Goal: Use online tool/utility

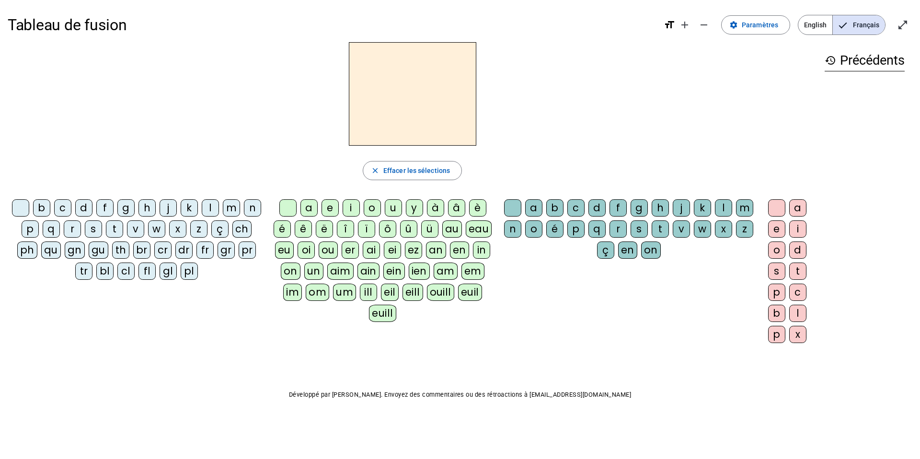
click at [473, 234] on div "eau" at bounding box center [479, 228] width 26 height 17
click at [27, 228] on div "p" at bounding box center [30, 228] width 17 height 17
click at [39, 207] on div "b" at bounding box center [41, 207] width 17 height 17
click at [132, 228] on div "v" at bounding box center [135, 228] width 17 height 17
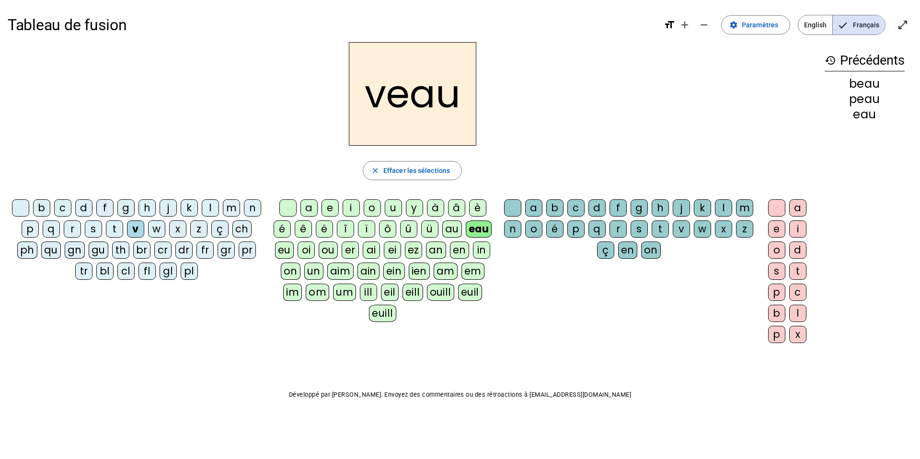
click at [91, 229] on div "s" at bounding box center [93, 228] width 17 height 17
click at [235, 208] on div "m" at bounding box center [231, 207] width 17 height 17
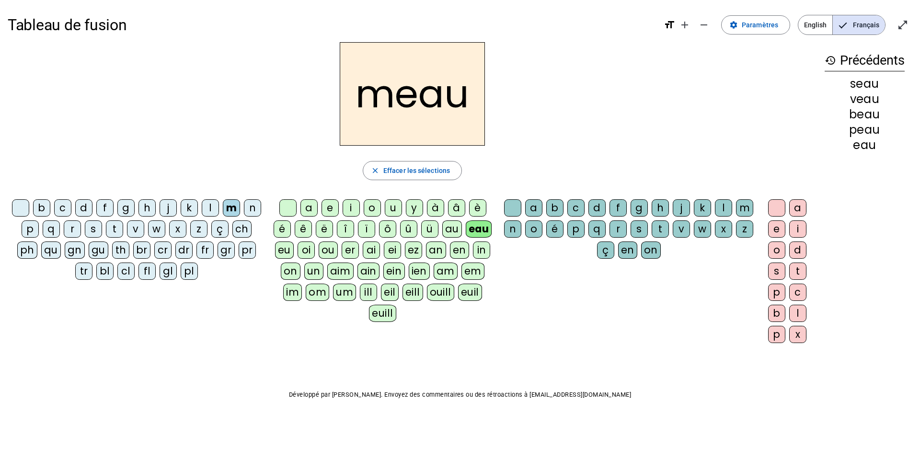
click at [309, 209] on div "a" at bounding box center [308, 207] width 17 height 17
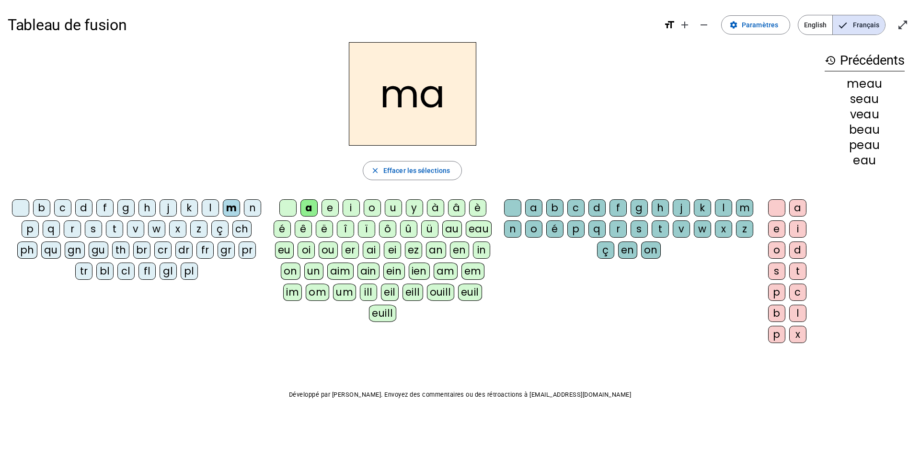
click at [723, 203] on div "l" at bounding box center [723, 207] width 17 height 17
click at [44, 207] on div "b" at bounding box center [41, 207] width 17 height 17
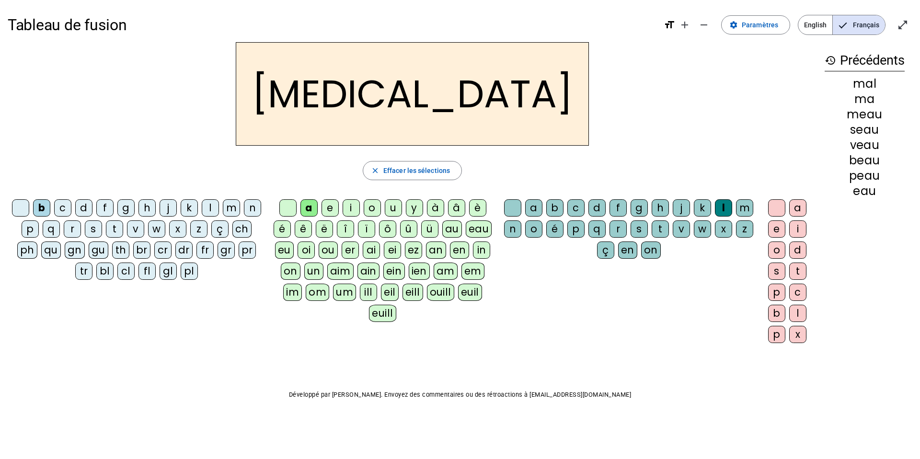
click at [137, 229] on div "v" at bounding box center [135, 228] width 17 height 17
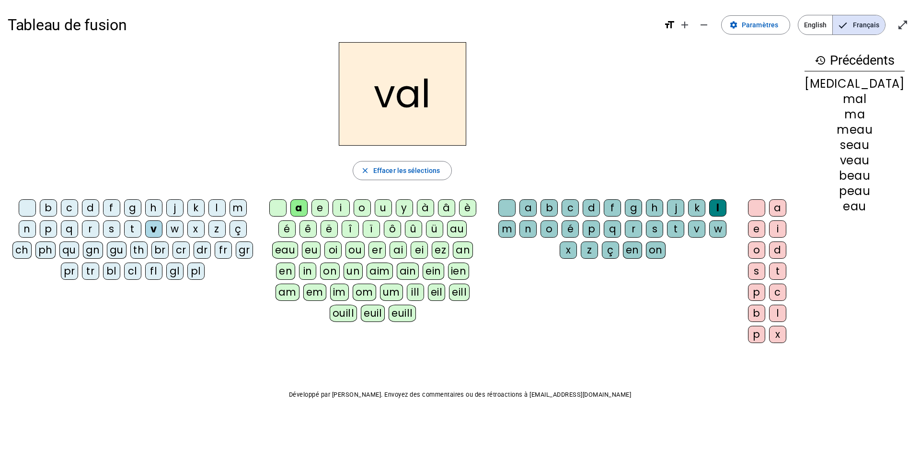
click at [371, 207] on div "o" at bounding box center [362, 207] width 17 height 17
click at [103, 228] on div "s" at bounding box center [111, 228] width 17 height 17
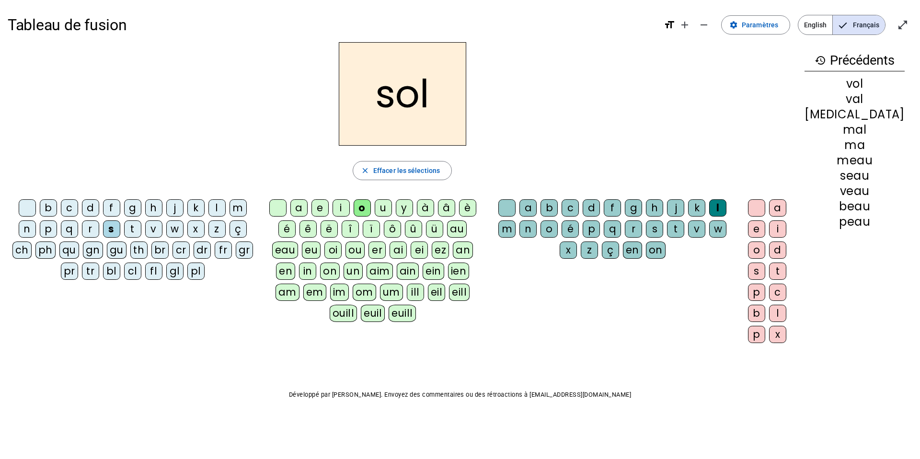
click at [350, 206] on div "i" at bounding box center [340, 207] width 17 height 17
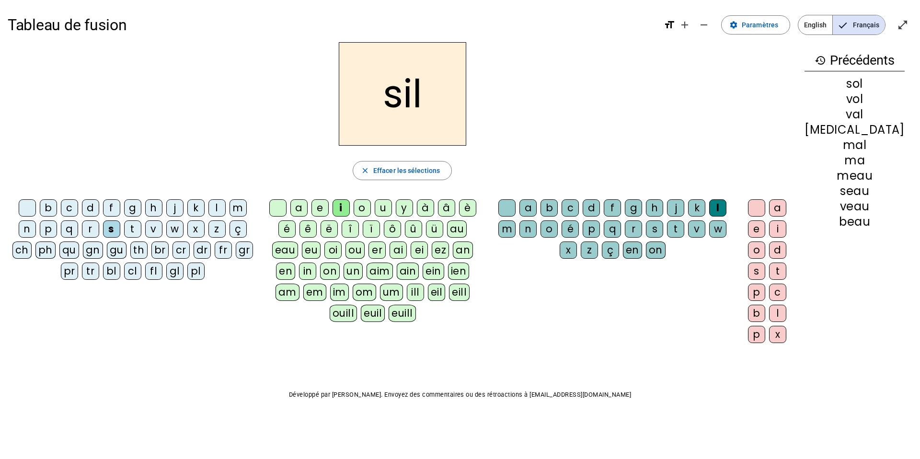
click at [231, 205] on div "m" at bounding box center [237, 207] width 17 height 17
click at [308, 206] on div "a" at bounding box center [298, 207] width 17 height 17
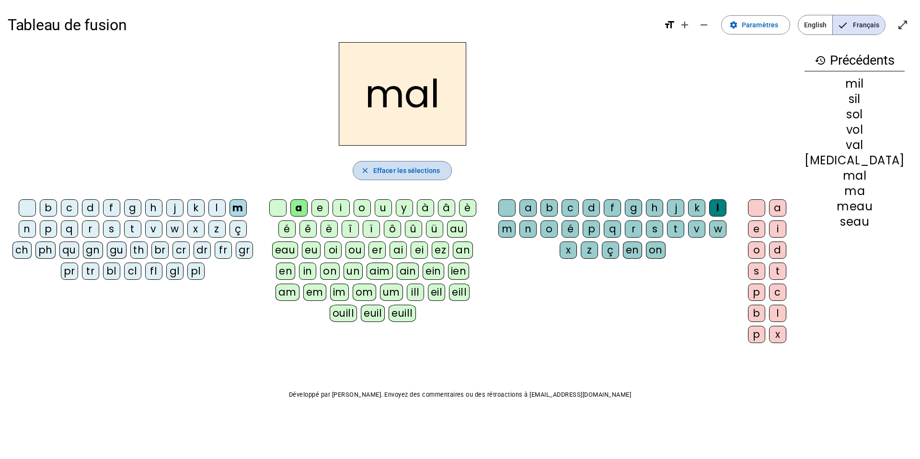
click at [440, 171] on span "Effacer les sélections" at bounding box center [406, 170] width 67 height 11
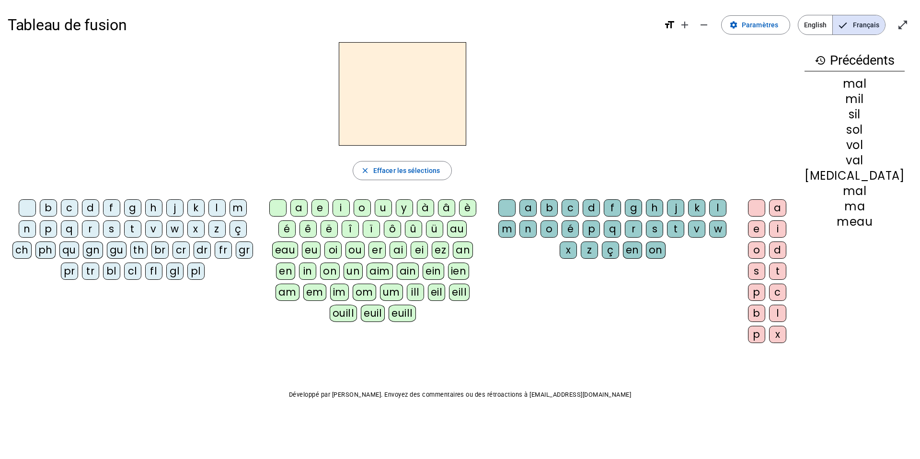
click at [149, 203] on div "h" at bounding box center [153, 207] width 17 height 17
click at [447, 228] on div "au" at bounding box center [457, 228] width 20 height 17
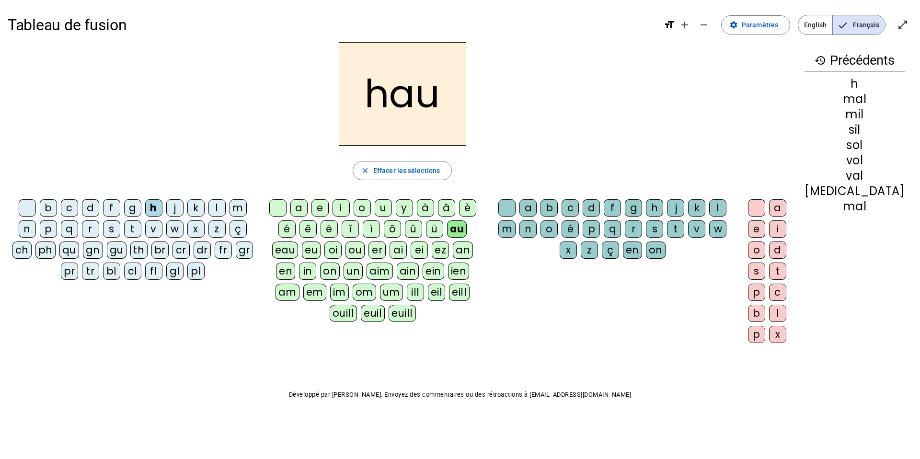
click at [667, 232] on div "t" at bounding box center [675, 228] width 17 height 17
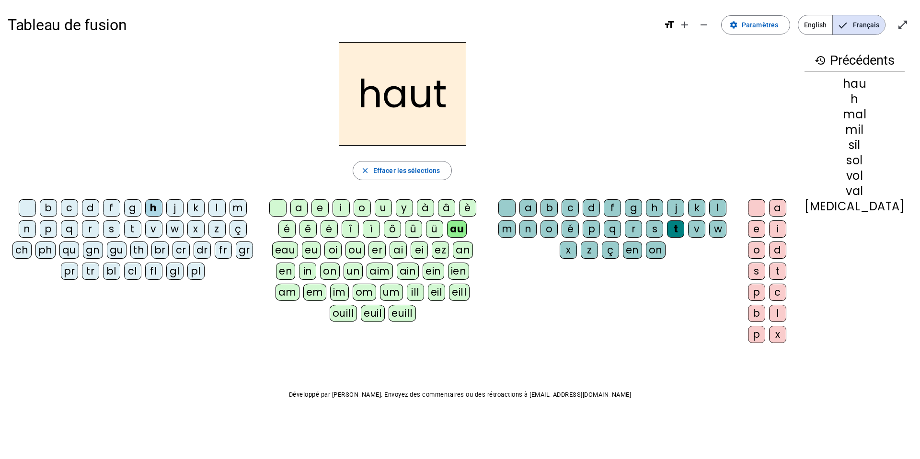
click at [103, 229] on div "s" at bounding box center [111, 228] width 17 height 17
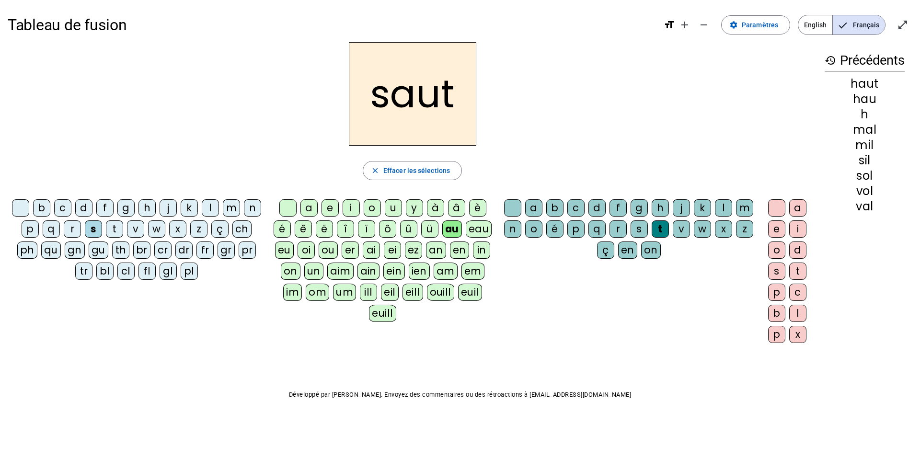
click at [106, 210] on div "f" at bounding box center [104, 207] width 17 height 17
click at [781, 232] on div "e" at bounding box center [776, 228] width 17 height 17
click at [93, 229] on div "s" at bounding box center [93, 228] width 17 height 17
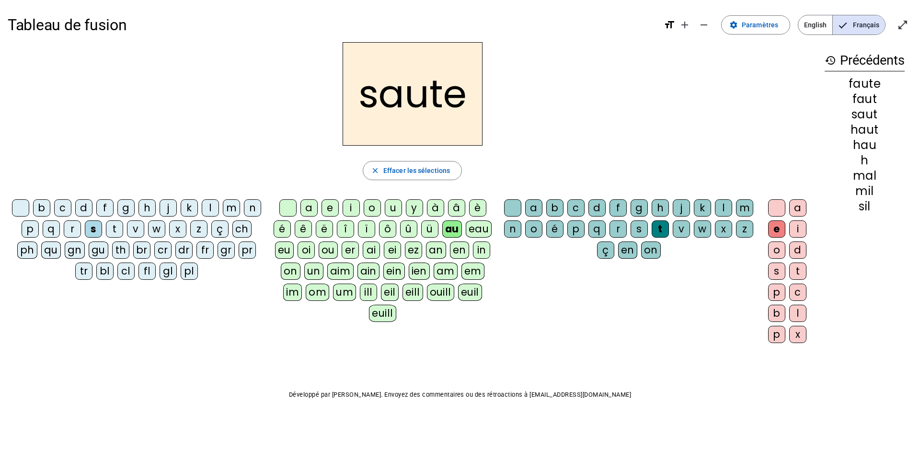
click at [148, 206] on div "h" at bounding box center [146, 207] width 17 height 17
click at [102, 207] on div "f" at bounding box center [104, 207] width 17 height 17
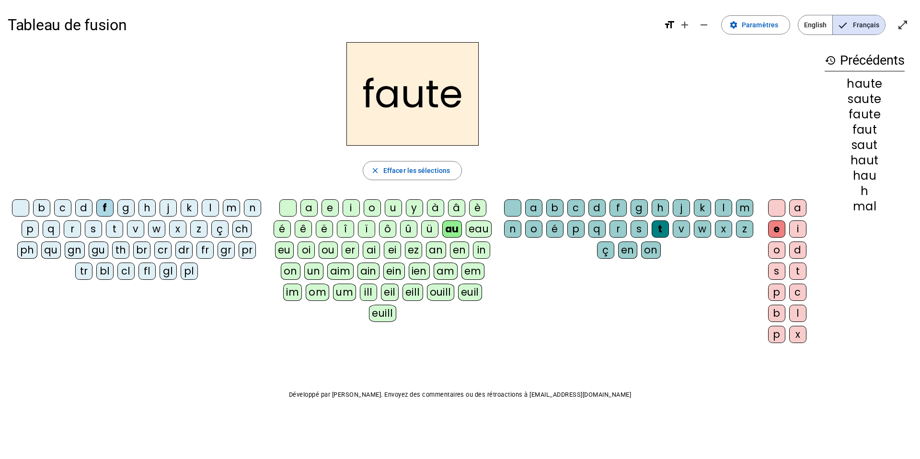
click at [514, 230] on div "n" at bounding box center [512, 228] width 17 height 17
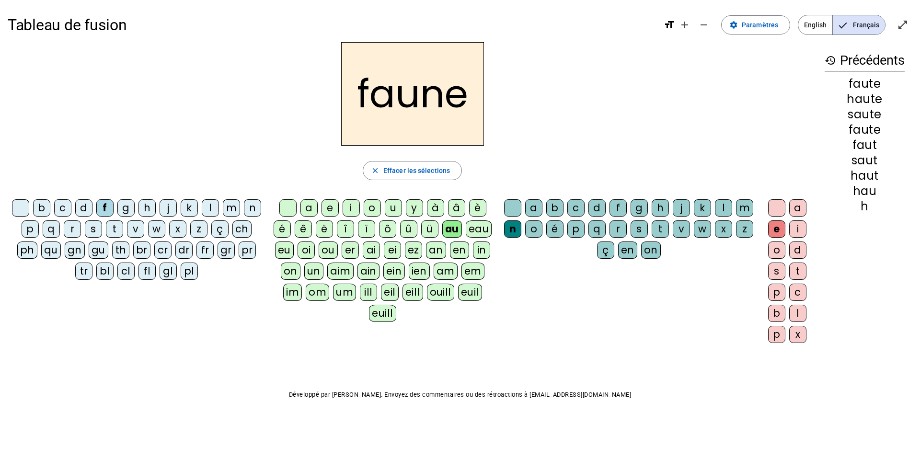
click at [347, 206] on div "i" at bounding box center [351, 207] width 17 height 17
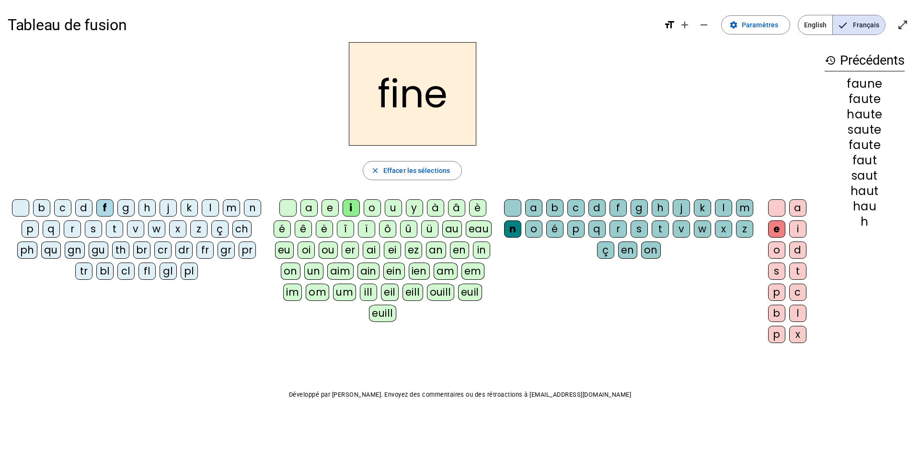
click at [722, 207] on div "l" at bounding box center [723, 207] width 17 height 17
click at [41, 208] on div "b" at bounding box center [41, 207] width 17 height 17
click at [640, 227] on div "s" at bounding box center [638, 228] width 17 height 17
